Goal: Task Accomplishment & Management: Use online tool/utility

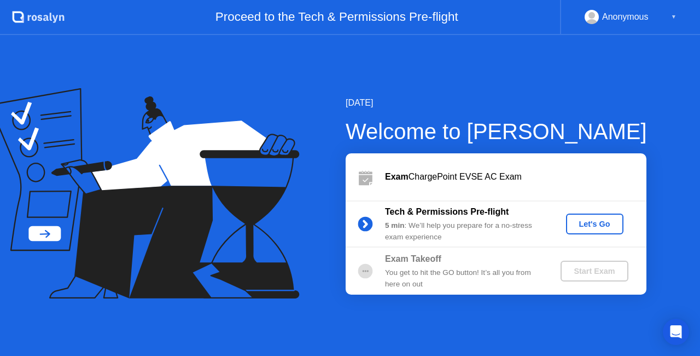
click at [593, 224] on div "Let's Go" at bounding box center [595, 223] width 49 height 9
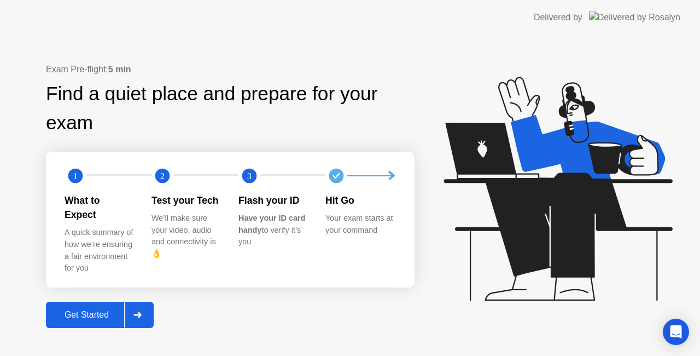
click at [144, 306] on div at bounding box center [137, 314] width 26 height 25
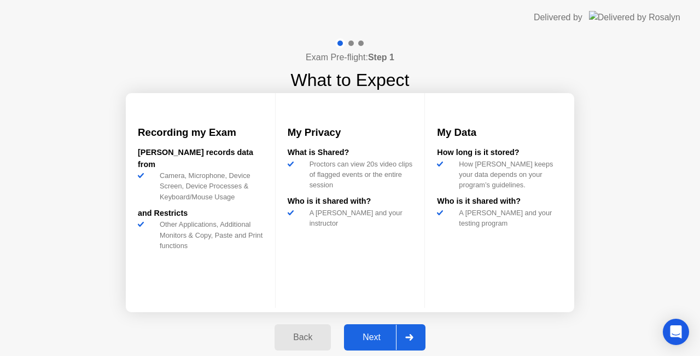
click at [370, 332] on div "Next" at bounding box center [371, 337] width 49 height 10
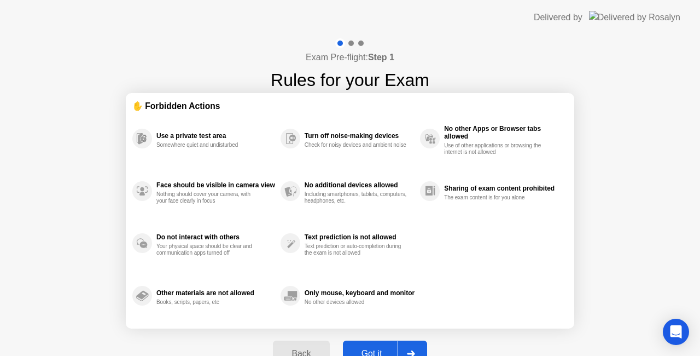
click at [373, 349] on div "Got it" at bounding box center [371, 354] width 51 height 10
select select "**********"
select select "*******"
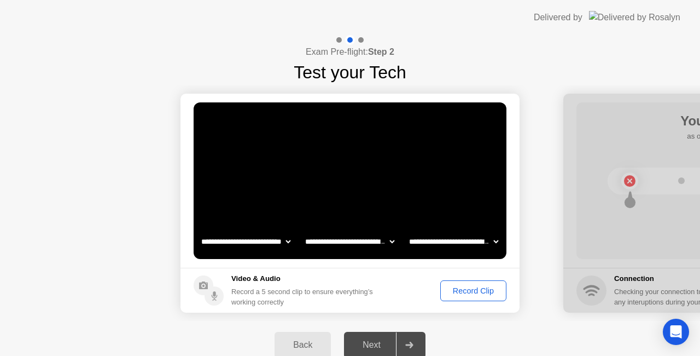
click at [458, 297] on button "Record Clip" at bounding box center [473, 290] width 66 height 21
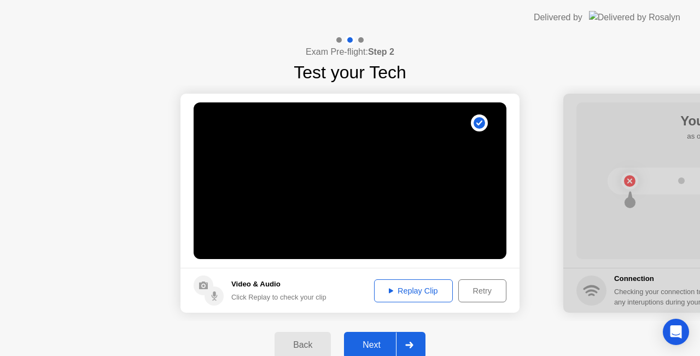
click at [425, 283] on button "Replay Clip" at bounding box center [413, 290] width 79 height 23
click at [379, 337] on button "Next" at bounding box center [385, 345] width 82 height 26
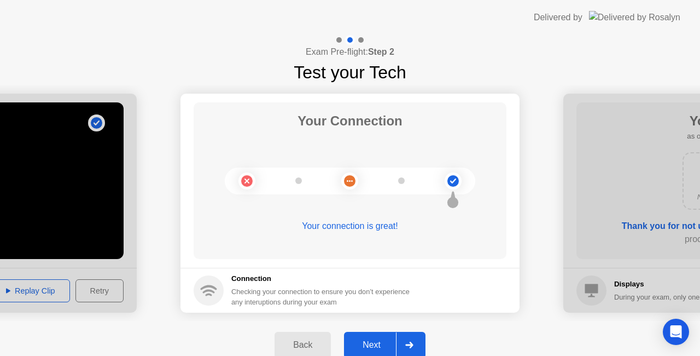
click at [381, 341] on div "Next" at bounding box center [371, 345] width 49 height 10
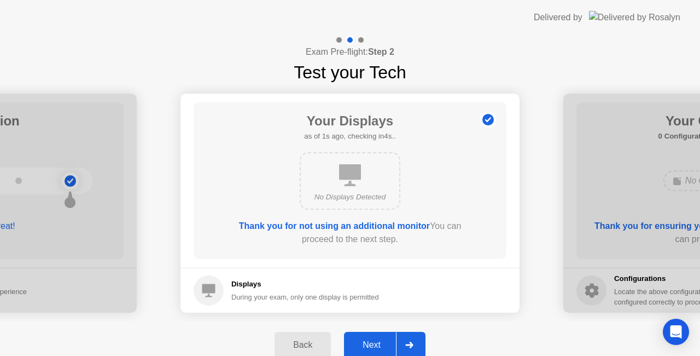
click at [369, 335] on button "Next" at bounding box center [385, 345] width 82 height 26
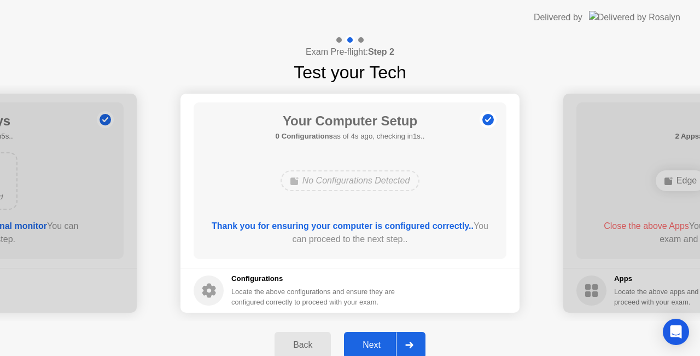
click at [371, 345] on div "Next" at bounding box center [371, 345] width 49 height 10
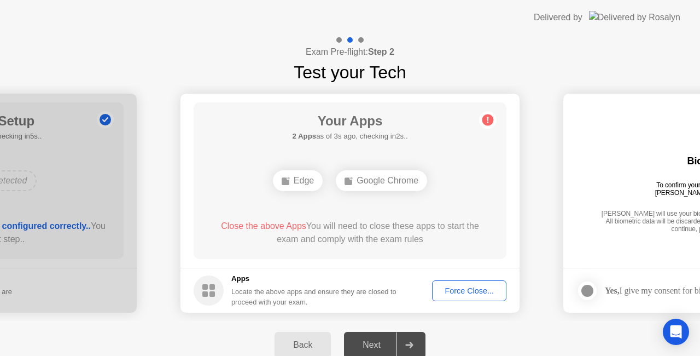
click at [449, 287] on div "Force Close..." at bounding box center [469, 290] width 67 height 9
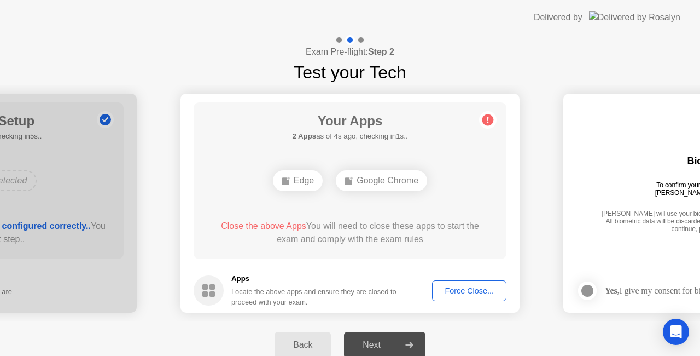
click at [469, 294] on div "Force Close..." at bounding box center [469, 290] width 67 height 9
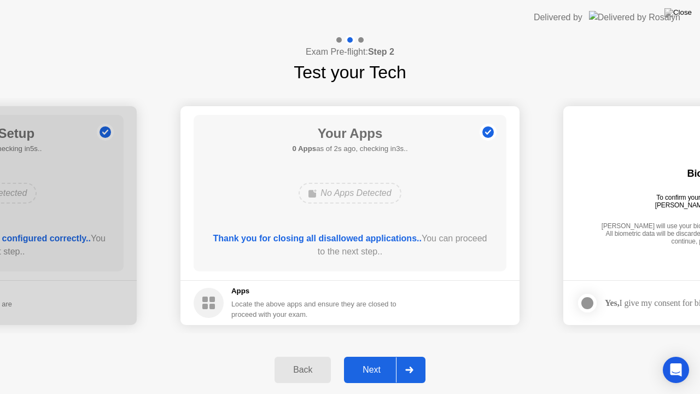
click at [381, 355] on div "Next" at bounding box center [371, 370] width 49 height 10
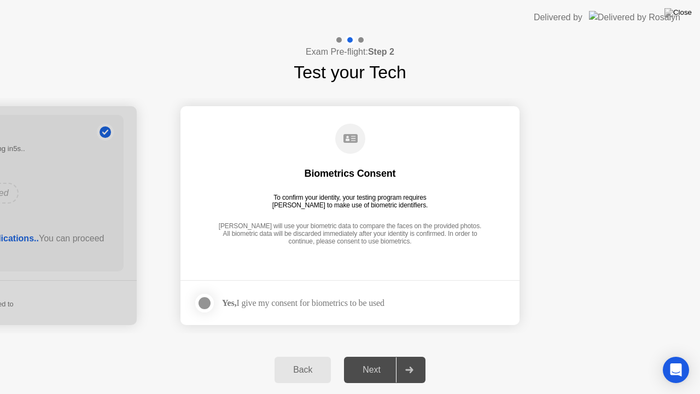
click at [207, 304] on div at bounding box center [204, 303] width 13 height 13
click at [364, 355] on button "Next" at bounding box center [385, 370] width 82 height 26
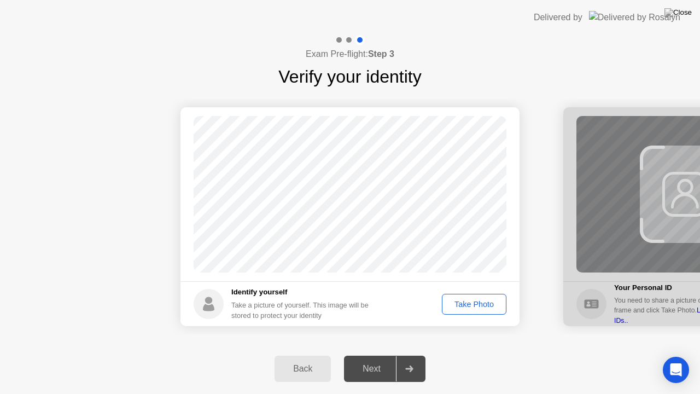
click at [479, 311] on div "Exam Pre-flight: Step 3 Verify your identity Success Photo is correctly taken I…" at bounding box center [350, 214] width 700 height 359
click at [484, 307] on div "Take Photo" at bounding box center [474, 304] width 57 height 9
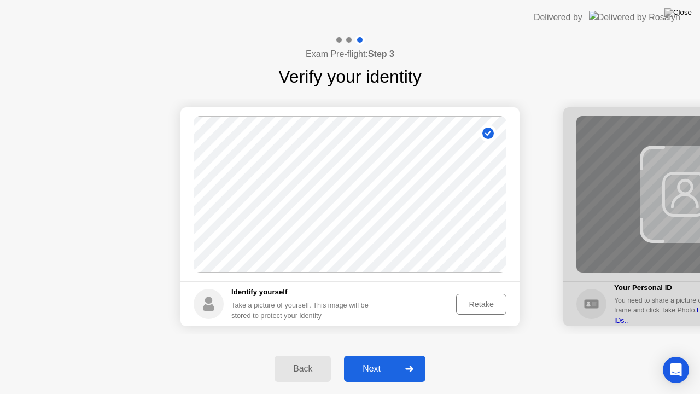
click at [376, 355] on button "Next" at bounding box center [385, 369] width 82 height 26
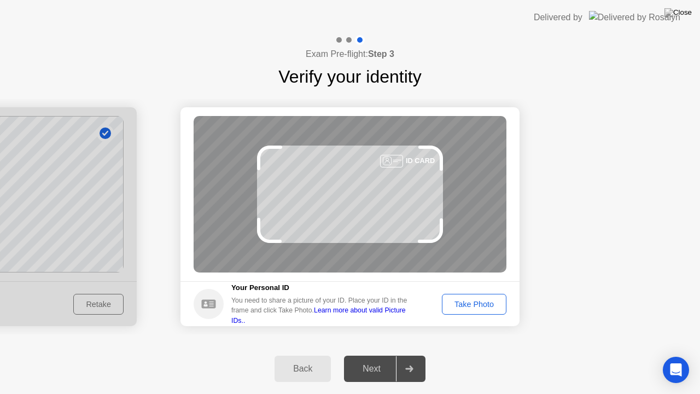
click at [469, 304] on div "Take Photo" at bounding box center [474, 304] width 57 height 9
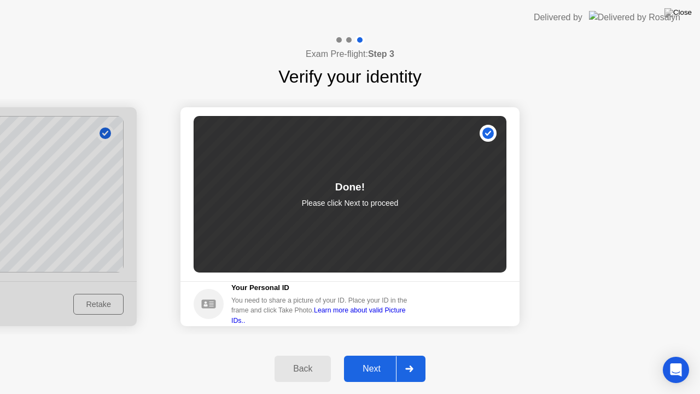
click at [379, 355] on div "Next" at bounding box center [371, 369] width 49 height 10
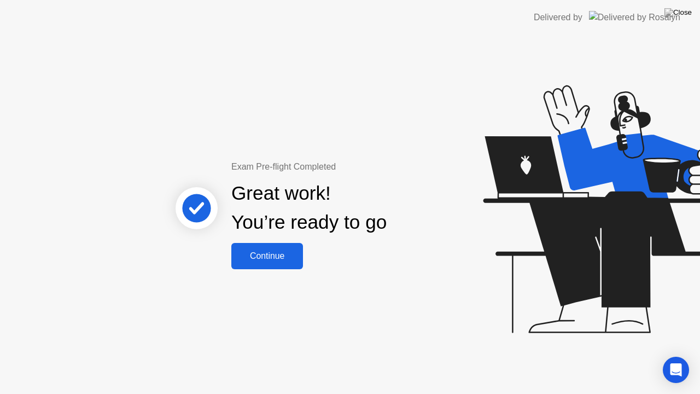
click at [281, 257] on div "Continue" at bounding box center [267, 256] width 65 height 10
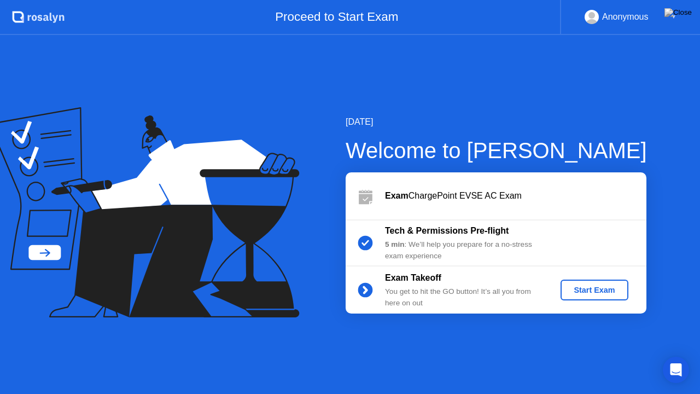
click at [591, 286] on div "Start Exam" at bounding box center [594, 290] width 59 height 9
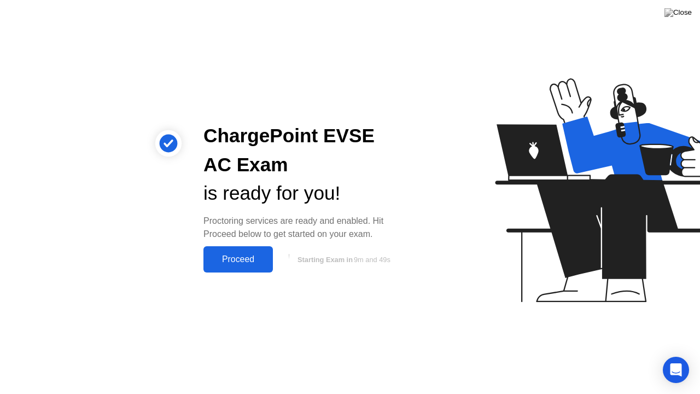
click at [237, 262] on div "Proceed" at bounding box center [238, 259] width 63 height 10
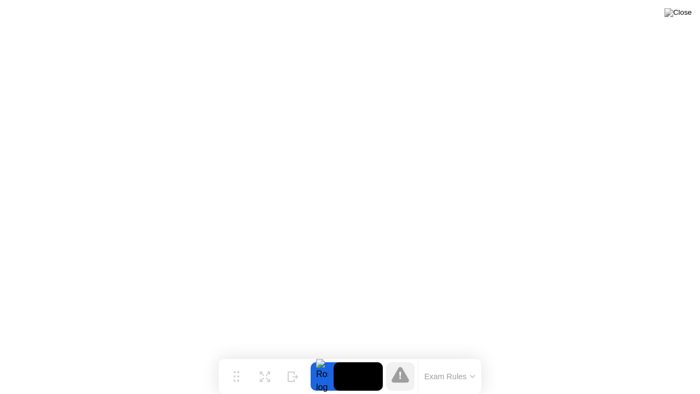
click at [451, 355] on button "Exam Rules" at bounding box center [450, 376] width 58 height 10
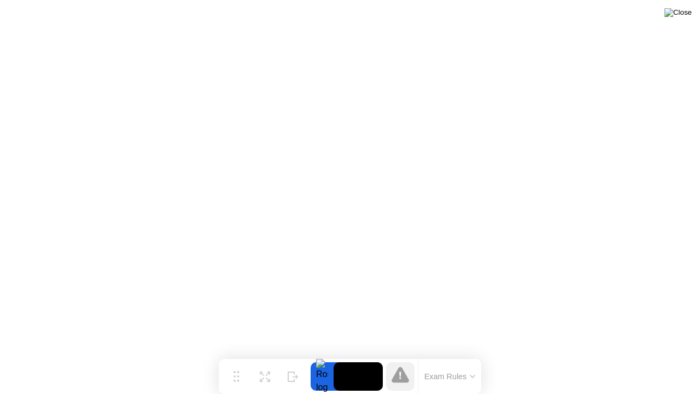
click at [683, 17] on img at bounding box center [678, 12] width 27 height 9
click at [686, 17] on img at bounding box center [678, 12] width 27 height 9
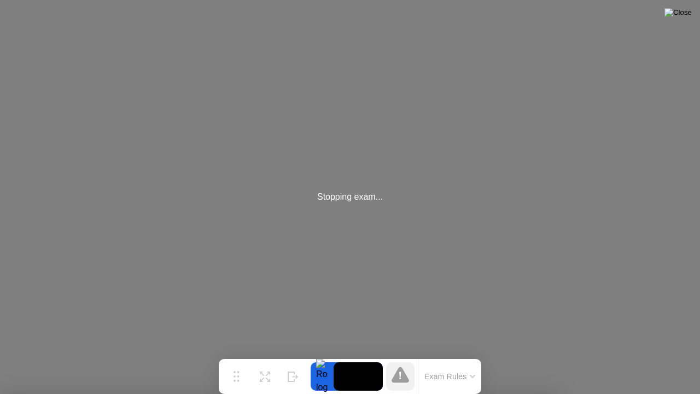
click at [692, 14] on img at bounding box center [678, 12] width 27 height 9
click at [98, 0] on div "Stopping exam..." at bounding box center [350, 197] width 700 height 394
click at [376, 237] on div "Stopping exam..." at bounding box center [350, 197] width 700 height 394
click at [375, 239] on div "Stopping exam..." at bounding box center [350, 197] width 700 height 394
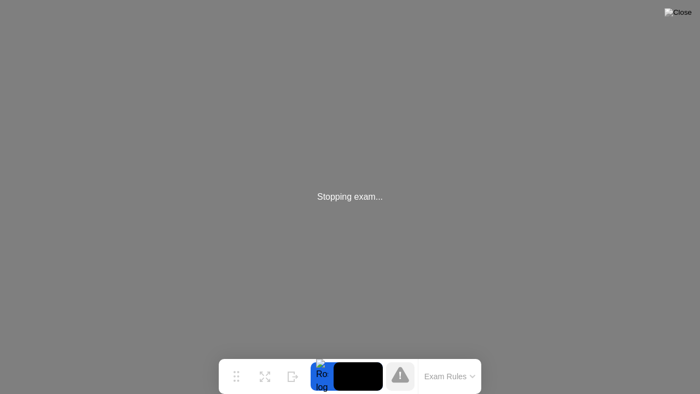
click at [479, 355] on div "Exam Rules" at bounding box center [449, 376] width 63 height 35
click at [474, 355] on icon at bounding box center [472, 376] width 5 height 3
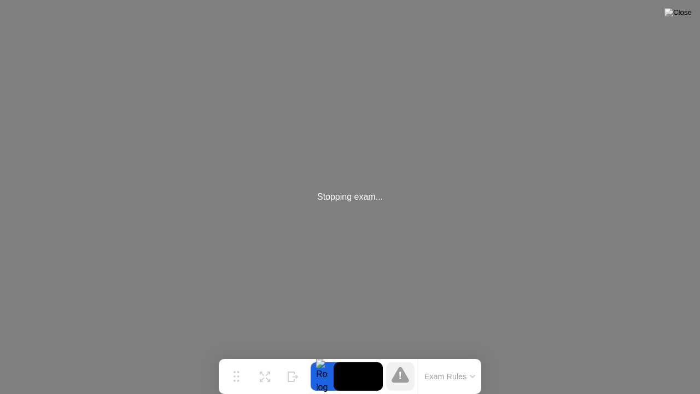
click at [406, 355] on icon at bounding box center [401, 375] width 18 height 16
click at [363, 211] on div "Stopping exam..." at bounding box center [350, 197] width 700 height 394
click at [340, 188] on div "Stopping exam..." at bounding box center [350, 197] width 700 height 394
click at [373, 200] on div "Stopping exam..." at bounding box center [350, 196] width 66 height 13
click at [403, 355] on icon at bounding box center [401, 375] width 18 height 16
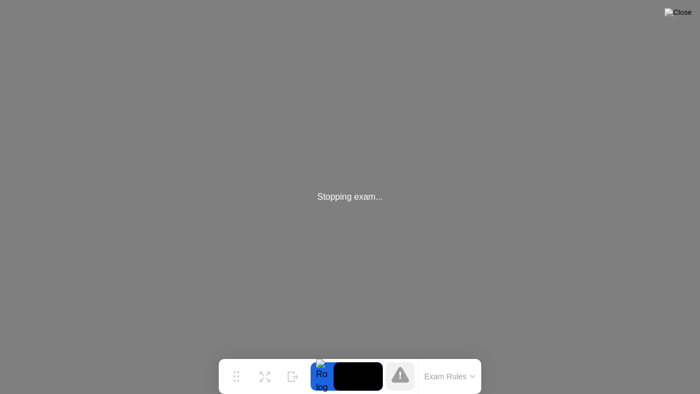
click at [461, 355] on button "Exam Rules" at bounding box center [450, 376] width 58 height 10
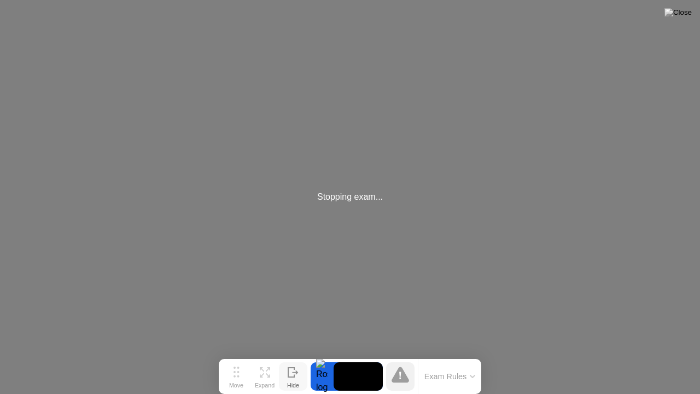
click at [288, 355] on div "Hide" at bounding box center [293, 385] width 12 height 7
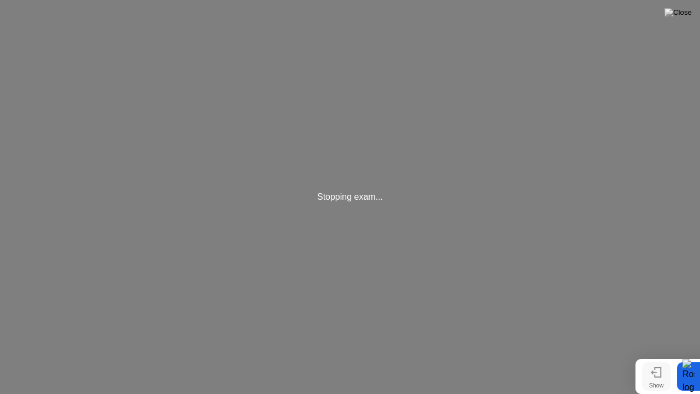
click at [662, 355] on button "Show" at bounding box center [656, 376] width 28 height 28
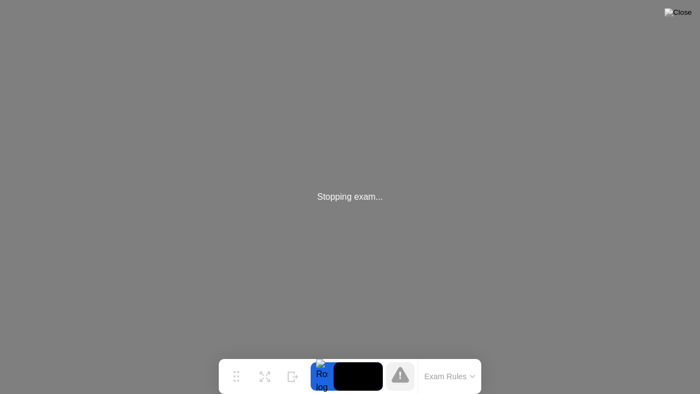
click at [323, 355] on div at bounding box center [322, 376] width 23 height 28
click at [270, 355] on icon at bounding box center [268, 375] width 4 height 4
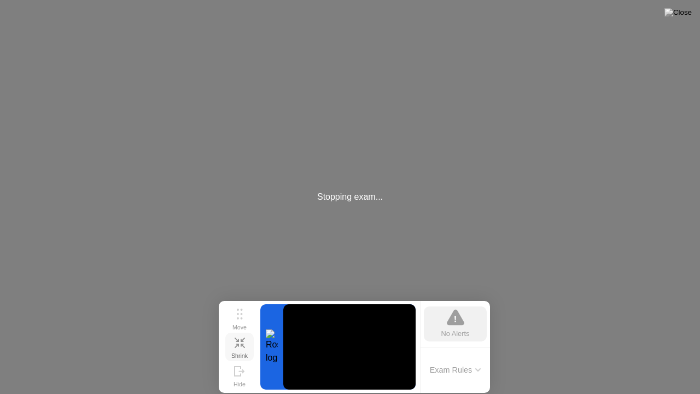
click at [454, 331] on div "No Alerts" at bounding box center [456, 333] width 28 height 10
click at [244, 352] on div "Shrink" at bounding box center [239, 355] width 16 height 7
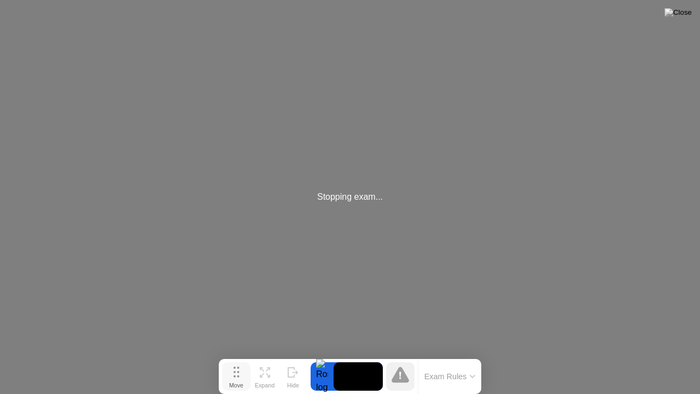
click at [233, 355] on button "Move" at bounding box center [236, 376] width 28 height 28
click at [235, 307] on div "Stopping exam..." at bounding box center [350, 197] width 700 height 394
click at [388, 347] on div "Stopping exam..." at bounding box center [350, 197] width 700 height 394
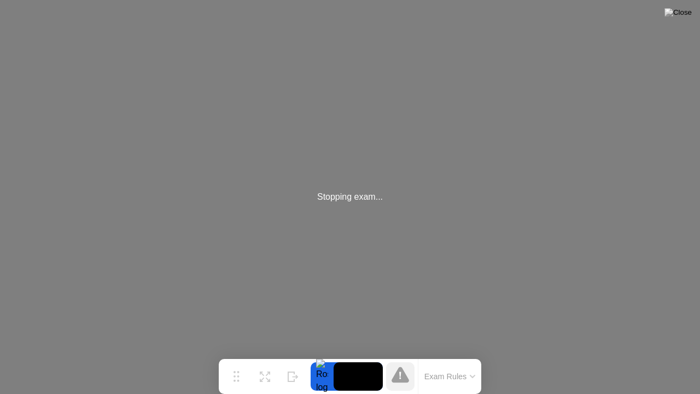
click at [388, 347] on div "Stopping exam..." at bounding box center [350, 197] width 700 height 394
click at [364, 227] on div "Stopping exam..." at bounding box center [350, 197] width 700 height 394
drag, startPoint x: 353, startPoint y: 196, endPoint x: 442, endPoint y: 243, distance: 99.9
click at [442, 243] on div "Stopping exam..." at bounding box center [350, 197] width 700 height 394
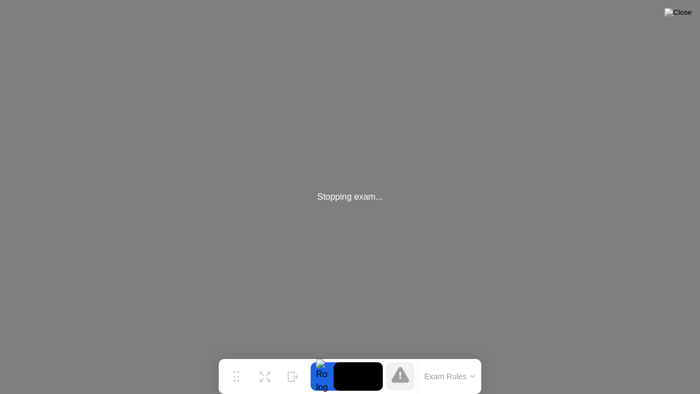
click at [400, 355] on icon at bounding box center [401, 375] width 18 height 16
click at [452, 355] on button "Exam Rules" at bounding box center [450, 376] width 58 height 10
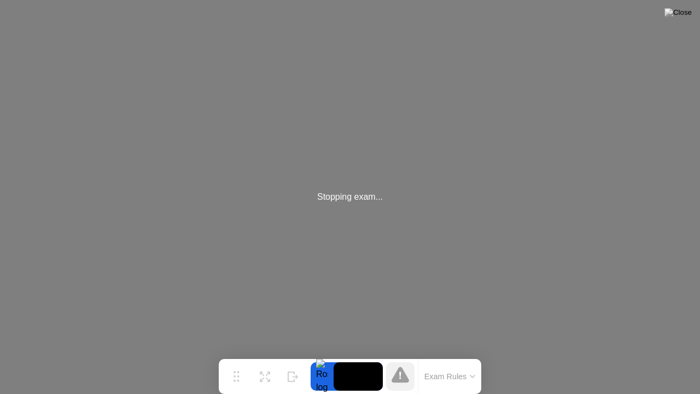
click at [253, 257] on div "Stopping exam..." at bounding box center [350, 197] width 700 height 394
